Goal: Use online tool/utility: Utilize a website feature to perform a specific function

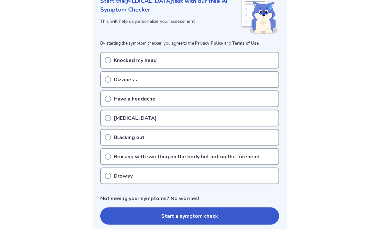
scroll to position [95, 0]
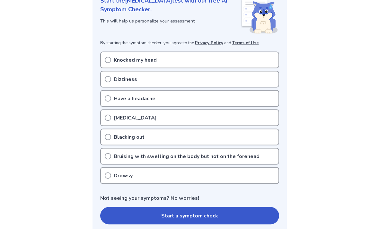
click at [273, 56] on div "Knocked my head" at bounding box center [189, 60] width 179 height 17
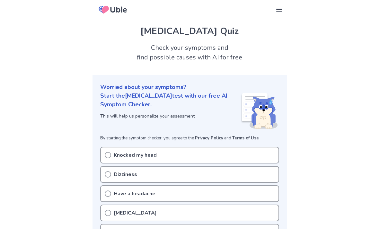
scroll to position [116, 0]
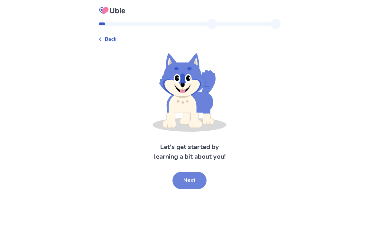
click at [196, 180] on button "Next" at bounding box center [190, 180] width 34 height 17
